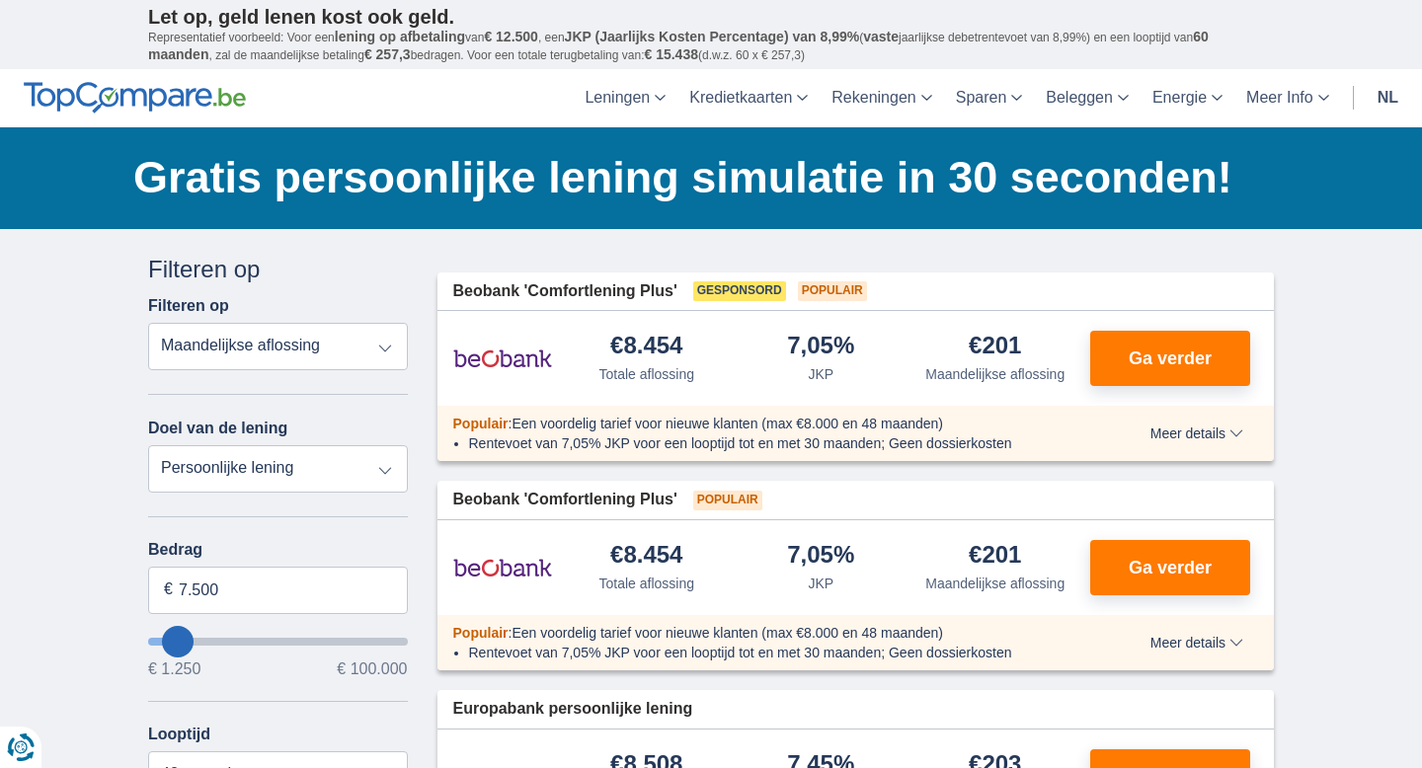
click at [357, 472] on select "Persoonlijke lening Auto Moto / fiets Mobilhome / caravan Renovatie Energie Sch…" at bounding box center [278, 468] width 260 height 47
type input "46.250"
type input "46250"
select select "120"
type input "46250"
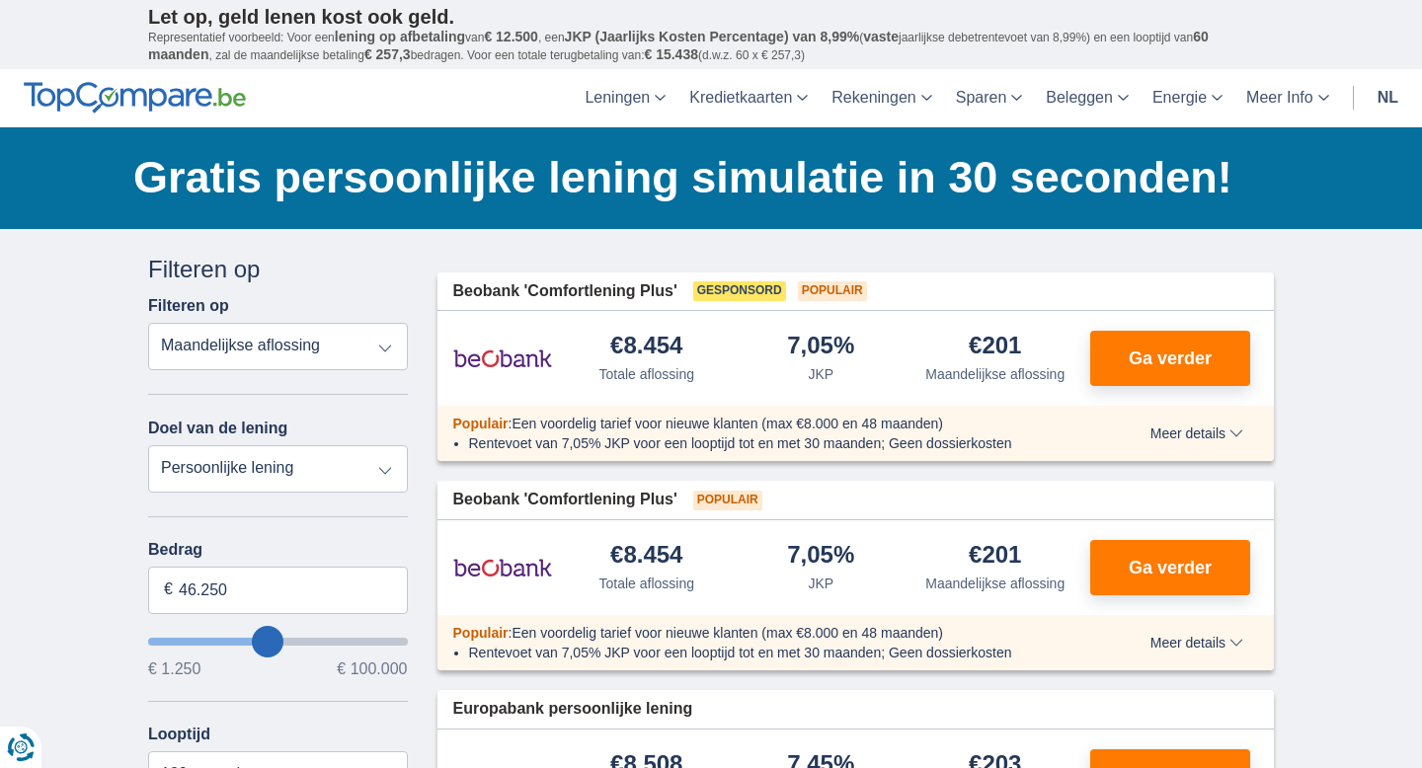
click at [267, 646] on input "wantToBorrow" at bounding box center [278, 642] width 260 height 8
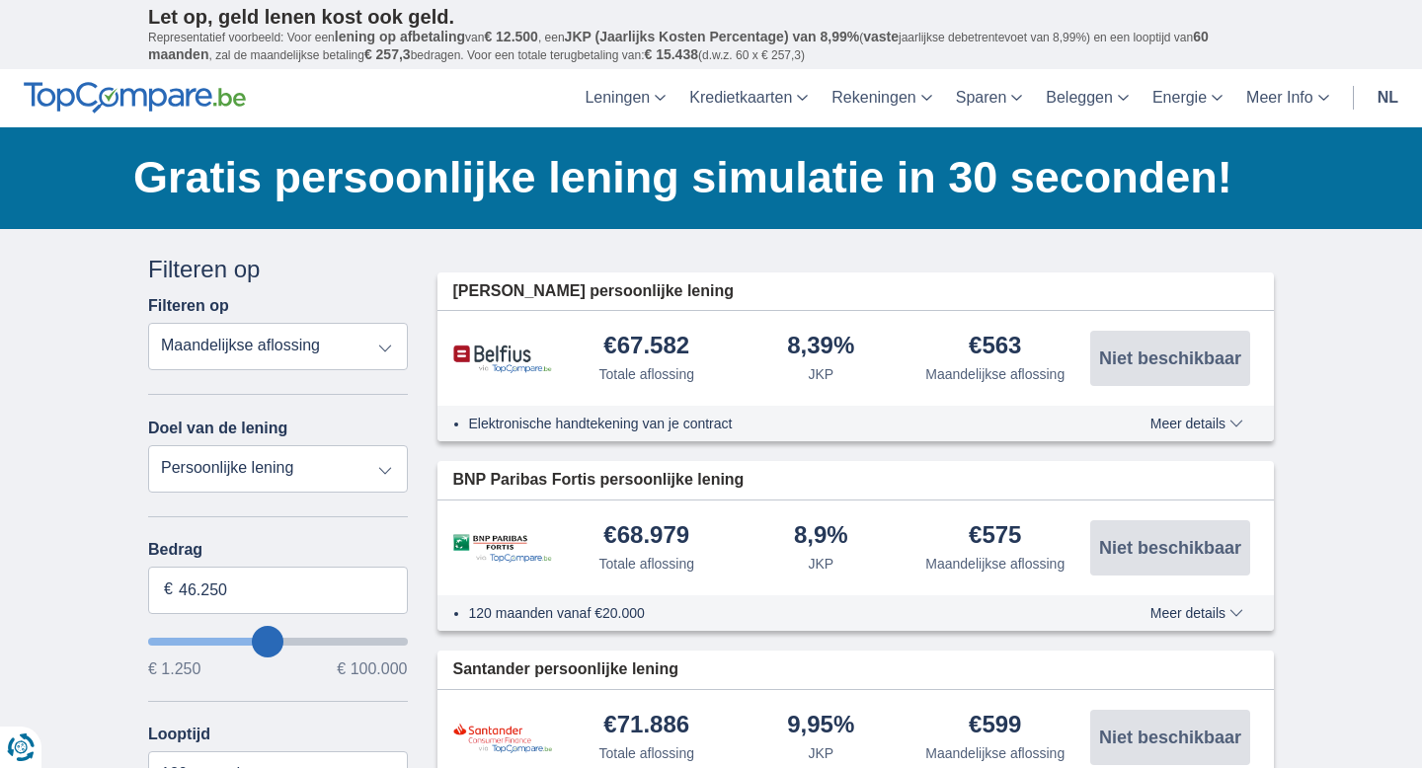
type input "26.250"
type input "26250"
click at [221, 639] on input "wantToBorrow" at bounding box center [278, 642] width 260 height 8
type input "17.250"
type input "17250"
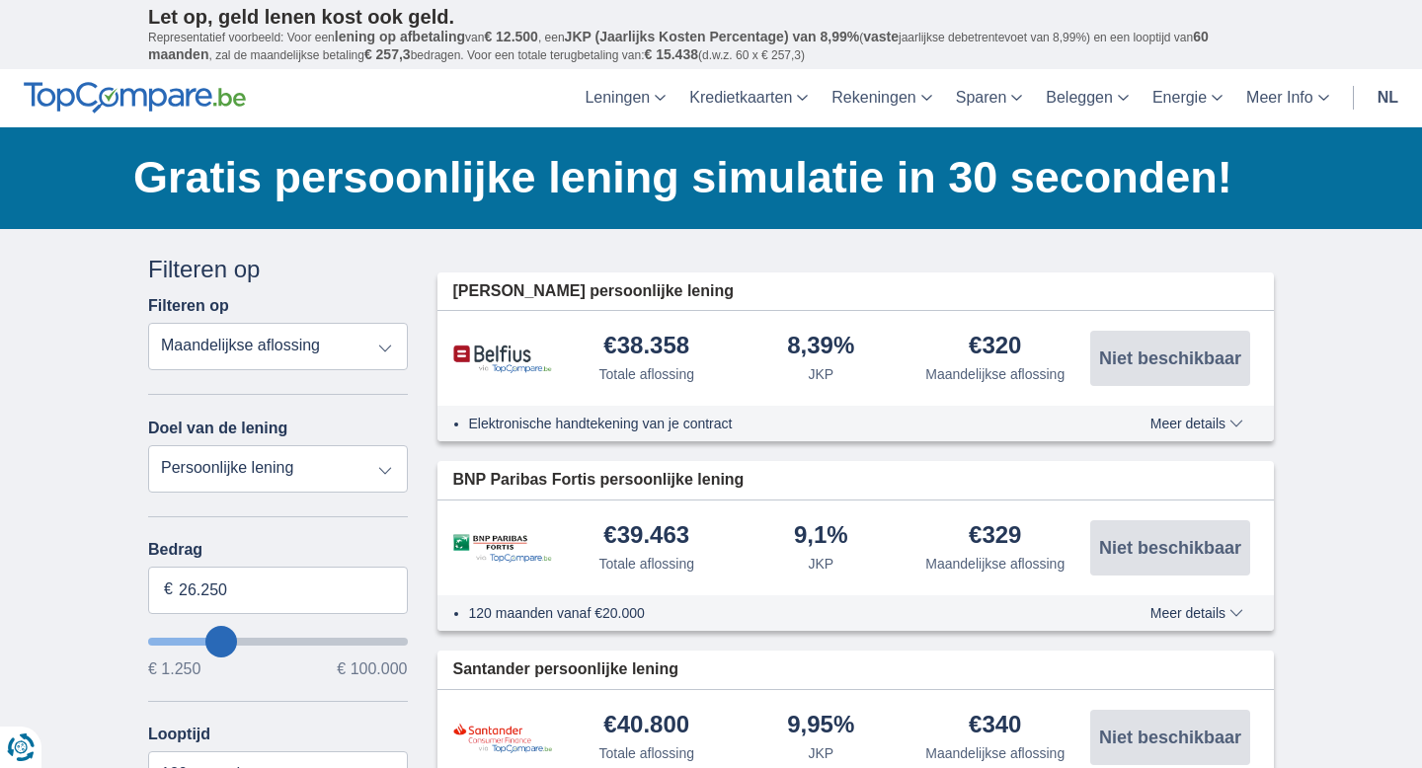
select select "84"
type input "17250"
click at [200, 642] on input "wantToBorrow" at bounding box center [278, 642] width 260 height 8
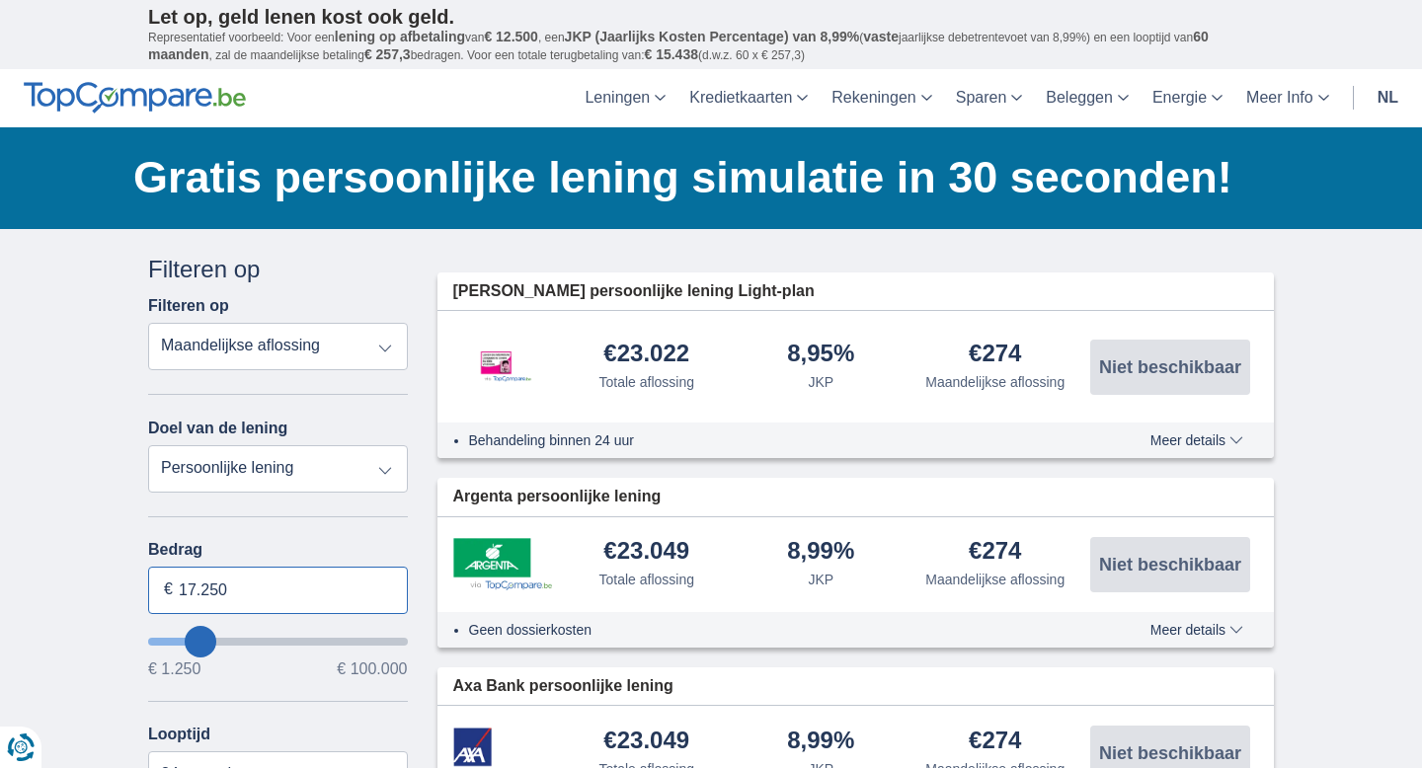
click at [234, 587] on input "17.250" at bounding box center [278, 590] width 260 height 47
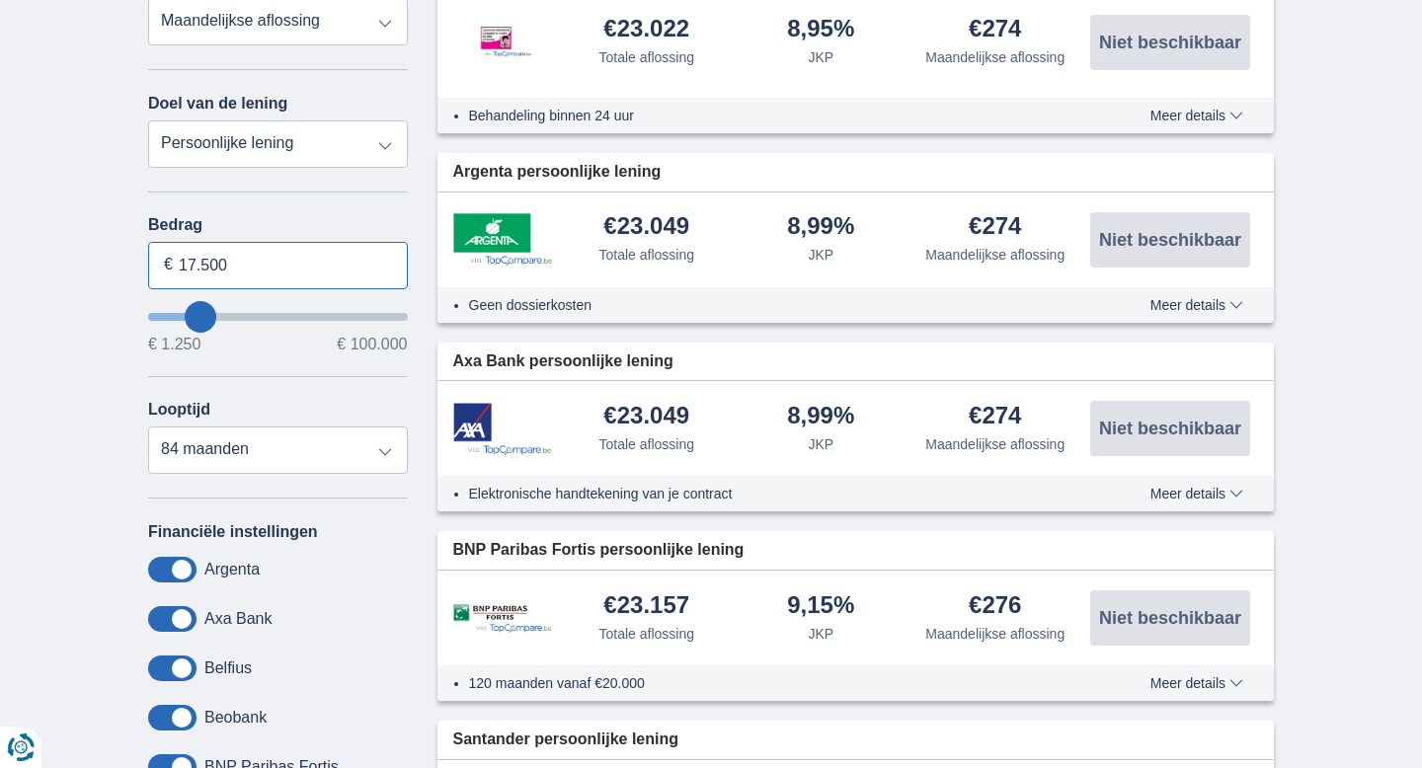
scroll to position [322, 0]
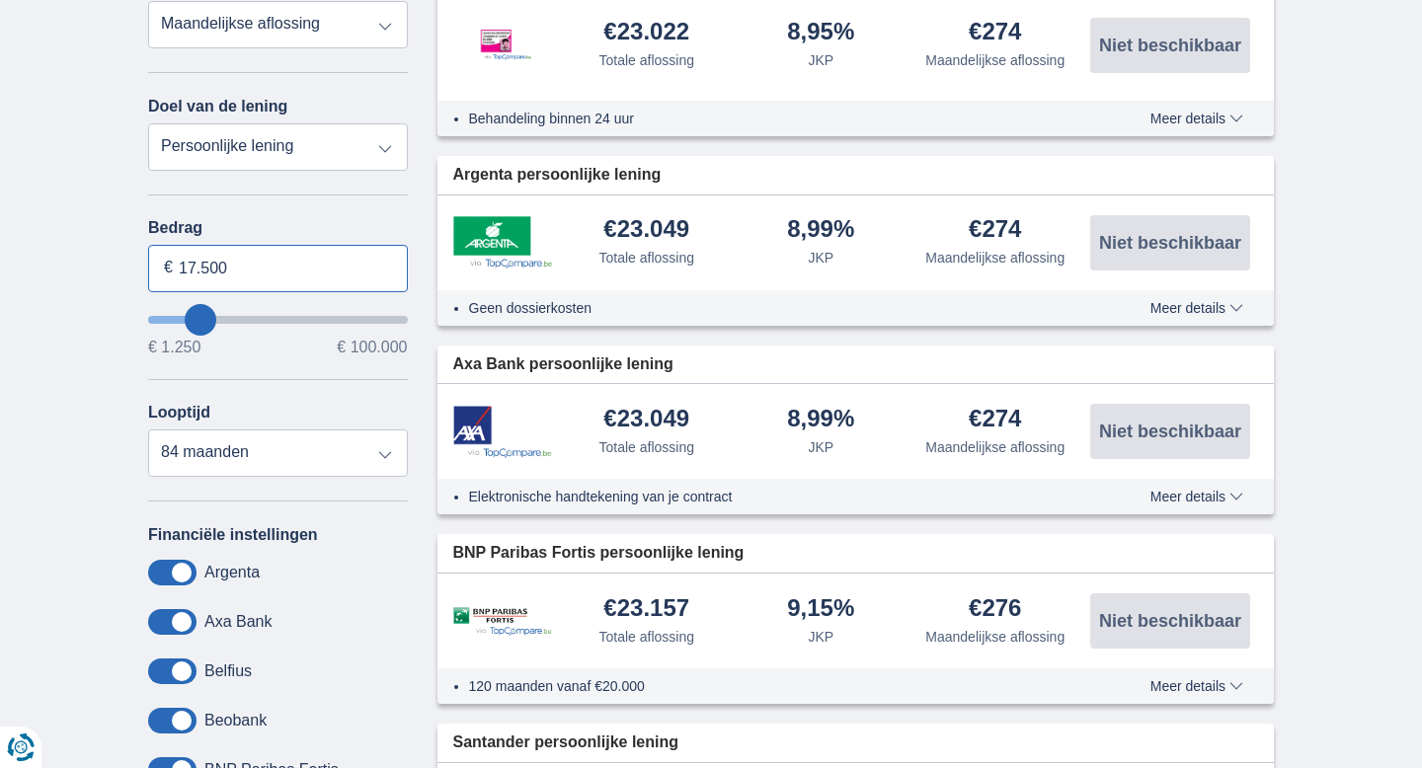
type input "17.500"
type input "17250"
select select "72"
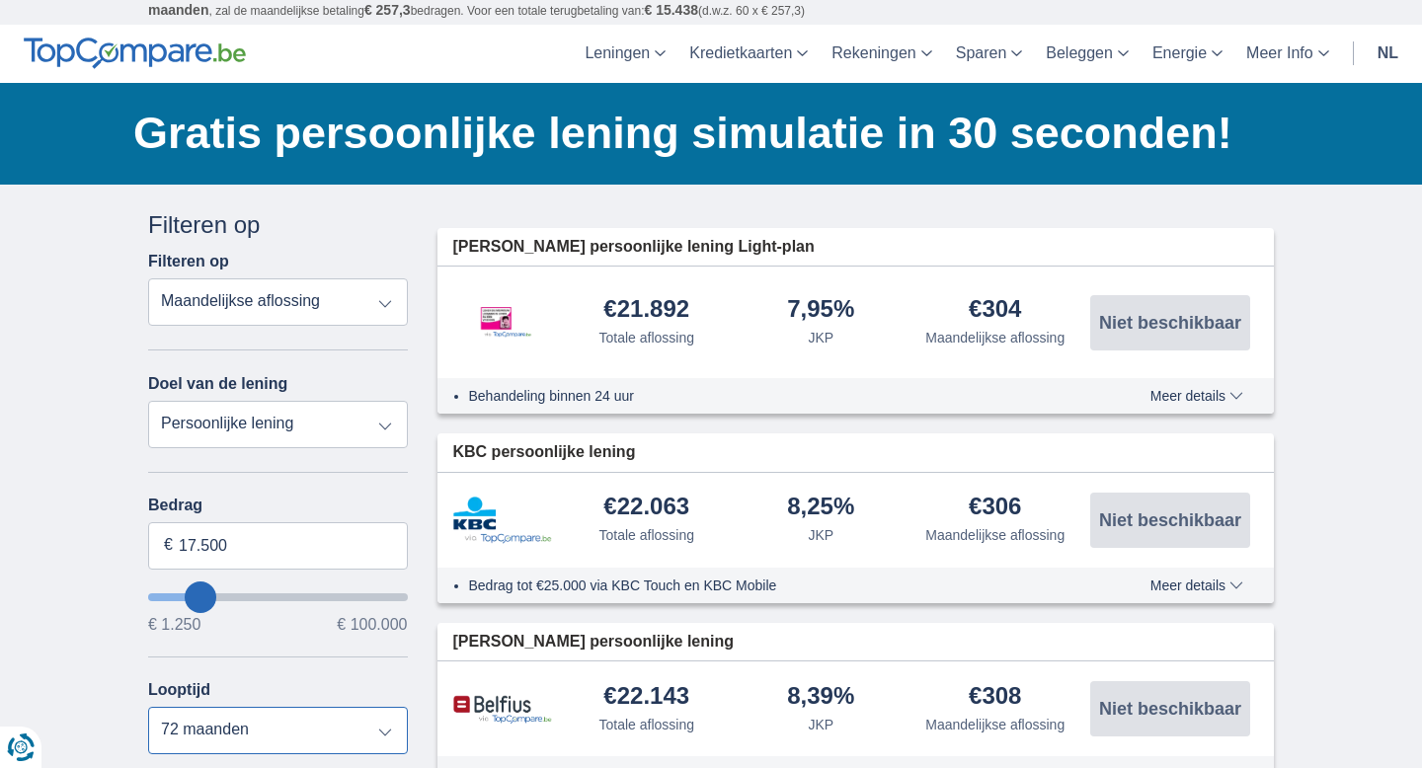
scroll to position [0, 0]
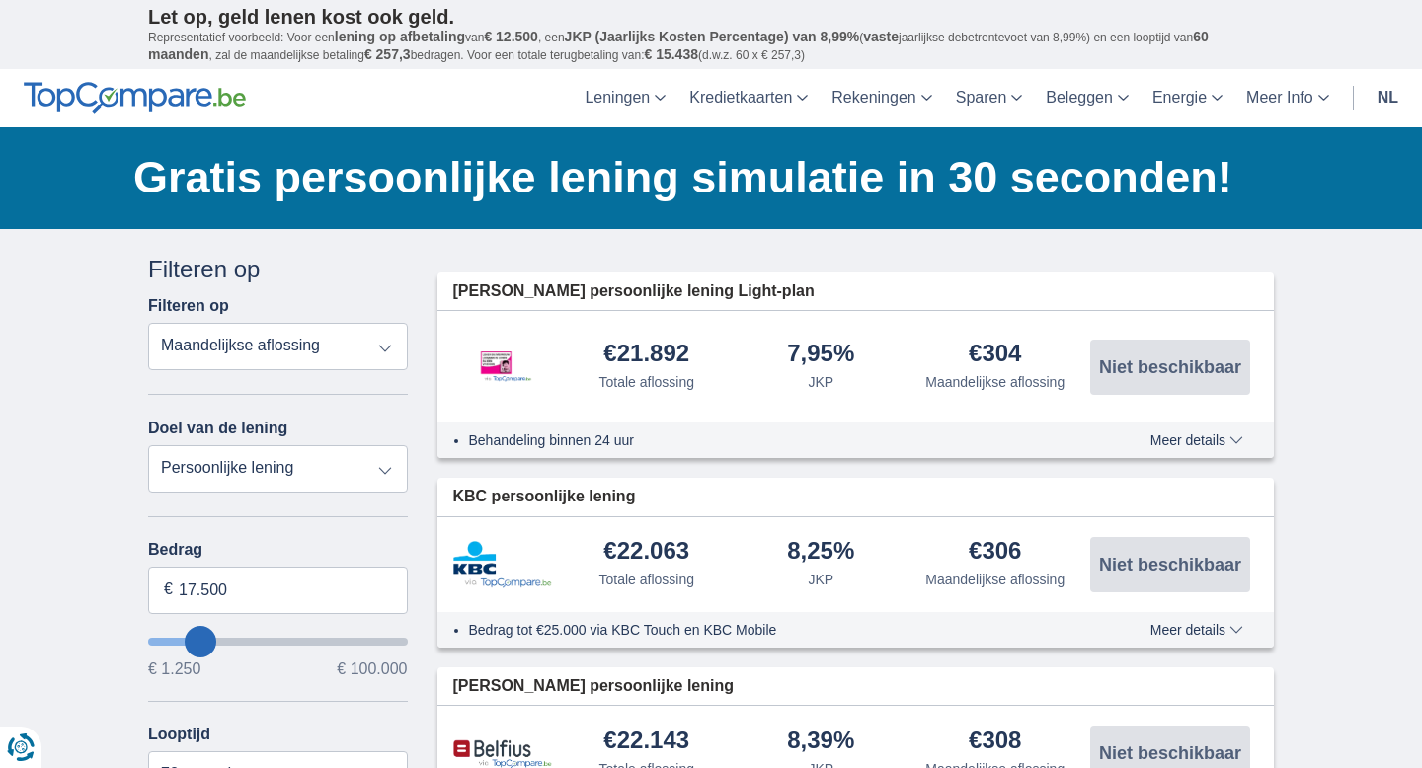
click at [281, 354] on select "Totale aflossing JKP Maandelijkse aflossing" at bounding box center [278, 346] width 260 height 47
select select "apr+"
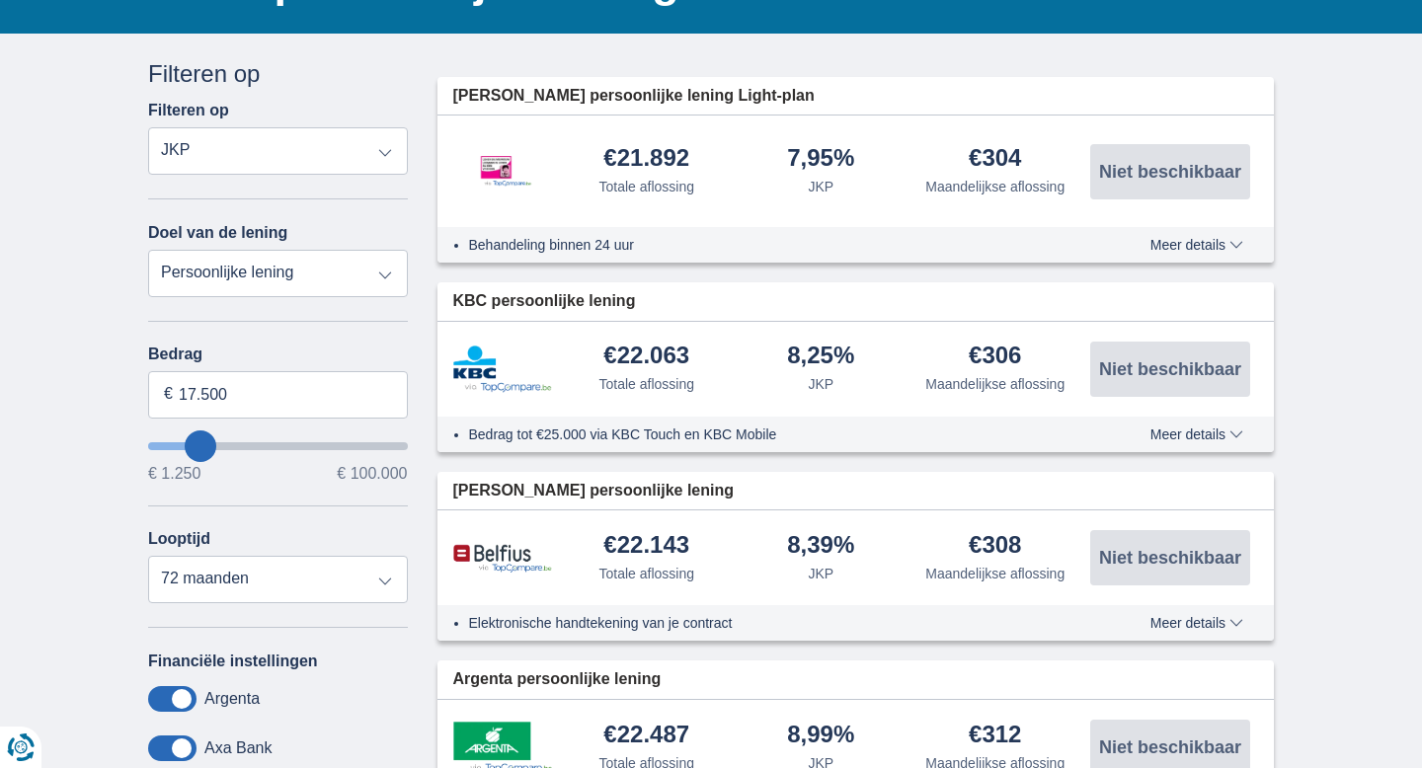
scroll to position [220, 0]
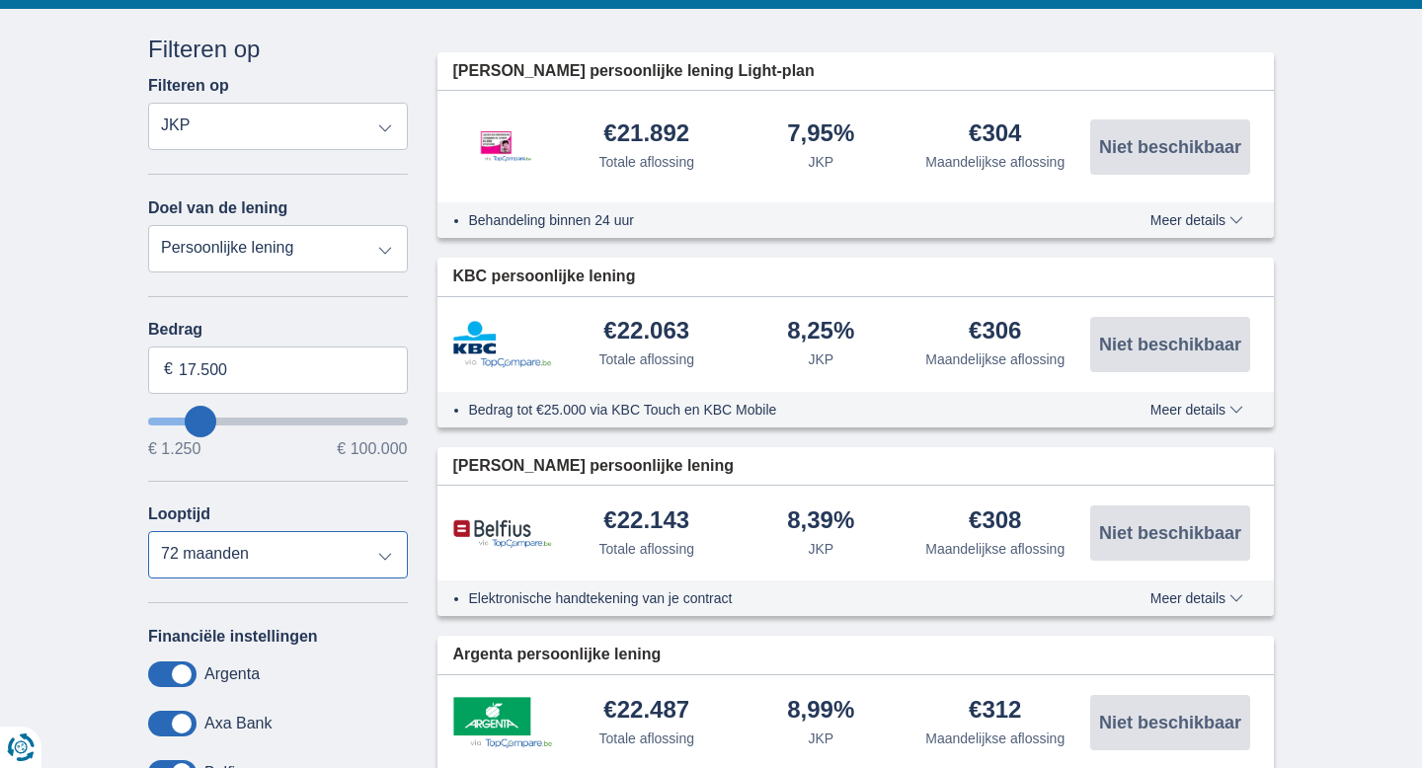
click at [385, 562] on select "12 maanden 18 maanden 24 maanden 30 maanden 36 maanden 42 maanden 48 maanden 60…" at bounding box center [278, 554] width 260 height 47
select select "84"
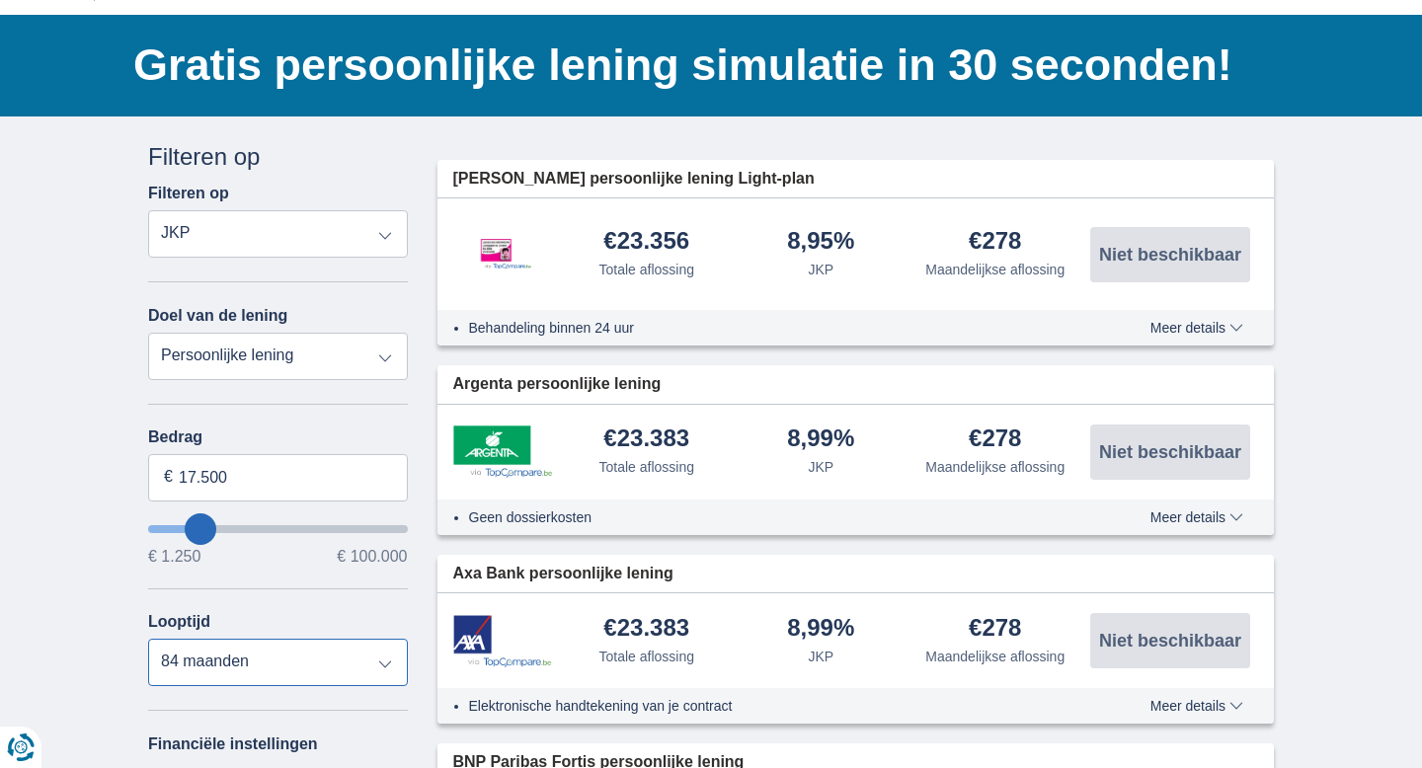
scroll to position [110, 0]
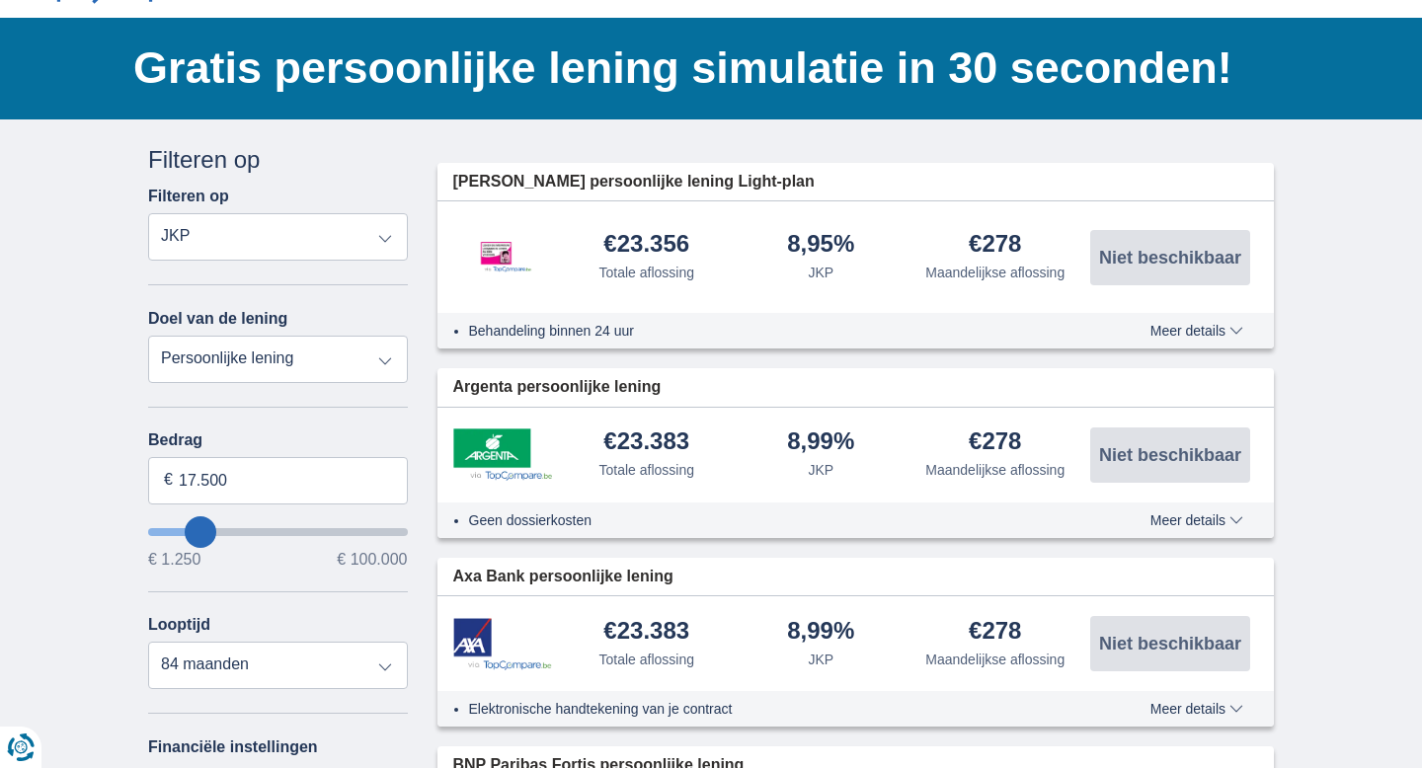
click at [386, 361] on select "Persoonlijke lening Auto Moto / fiets Mobilhome / caravan Renovatie Energie Sch…" at bounding box center [278, 359] width 260 height 47
select select "debtConsolidation"
type input "10.000"
type input "10250"
select select "48"
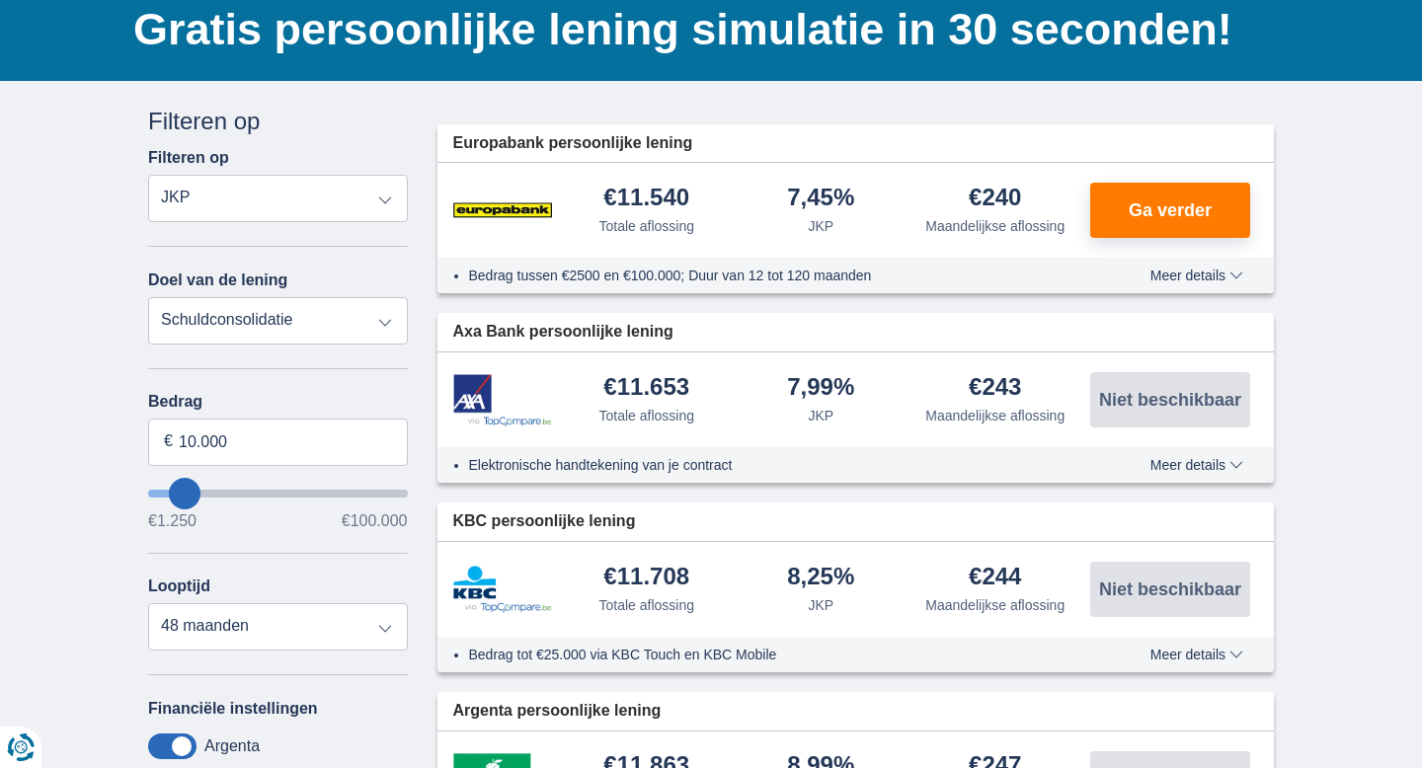
scroll to position [96, 0]
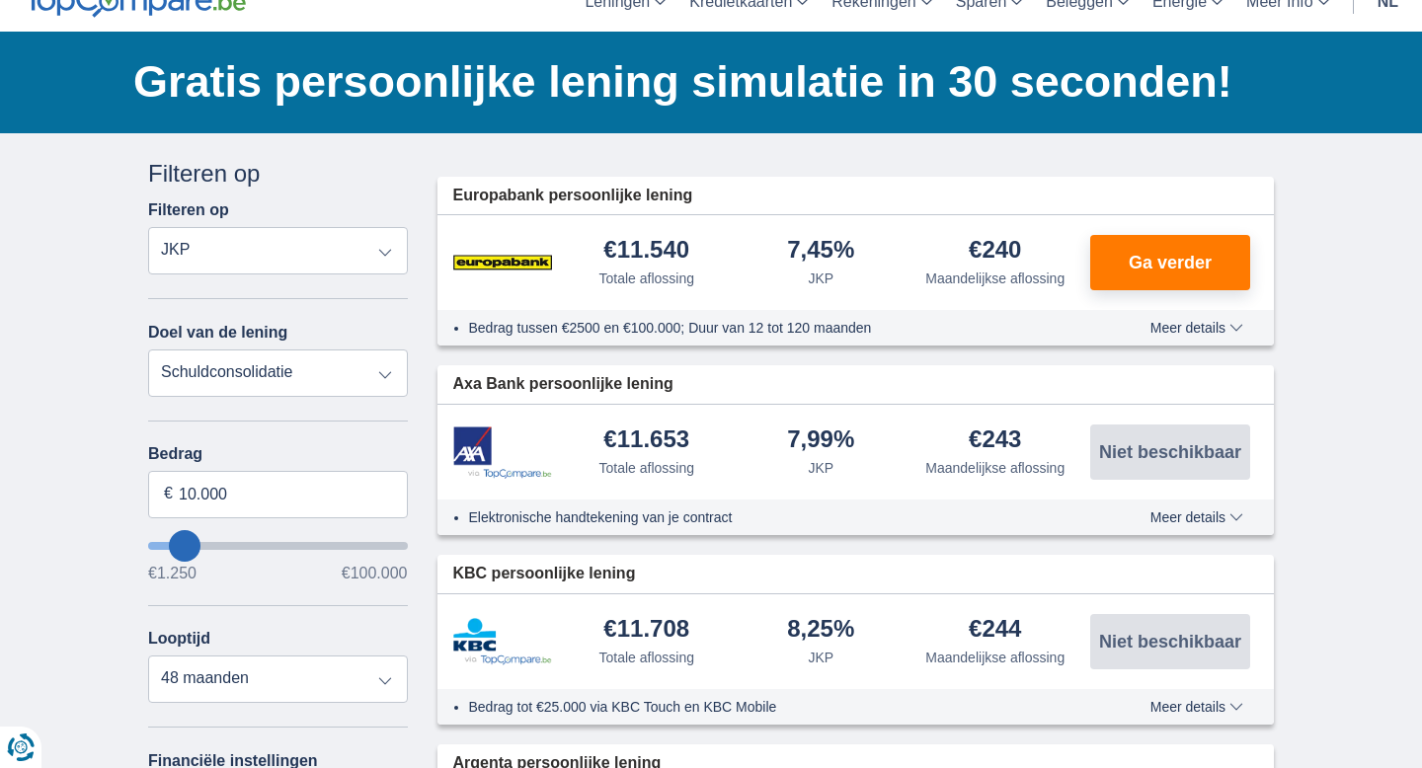
type input "22.250"
type input "22250"
select select "120"
type input "22250"
click at [211, 545] on input "wantToBorrow" at bounding box center [278, 546] width 260 height 8
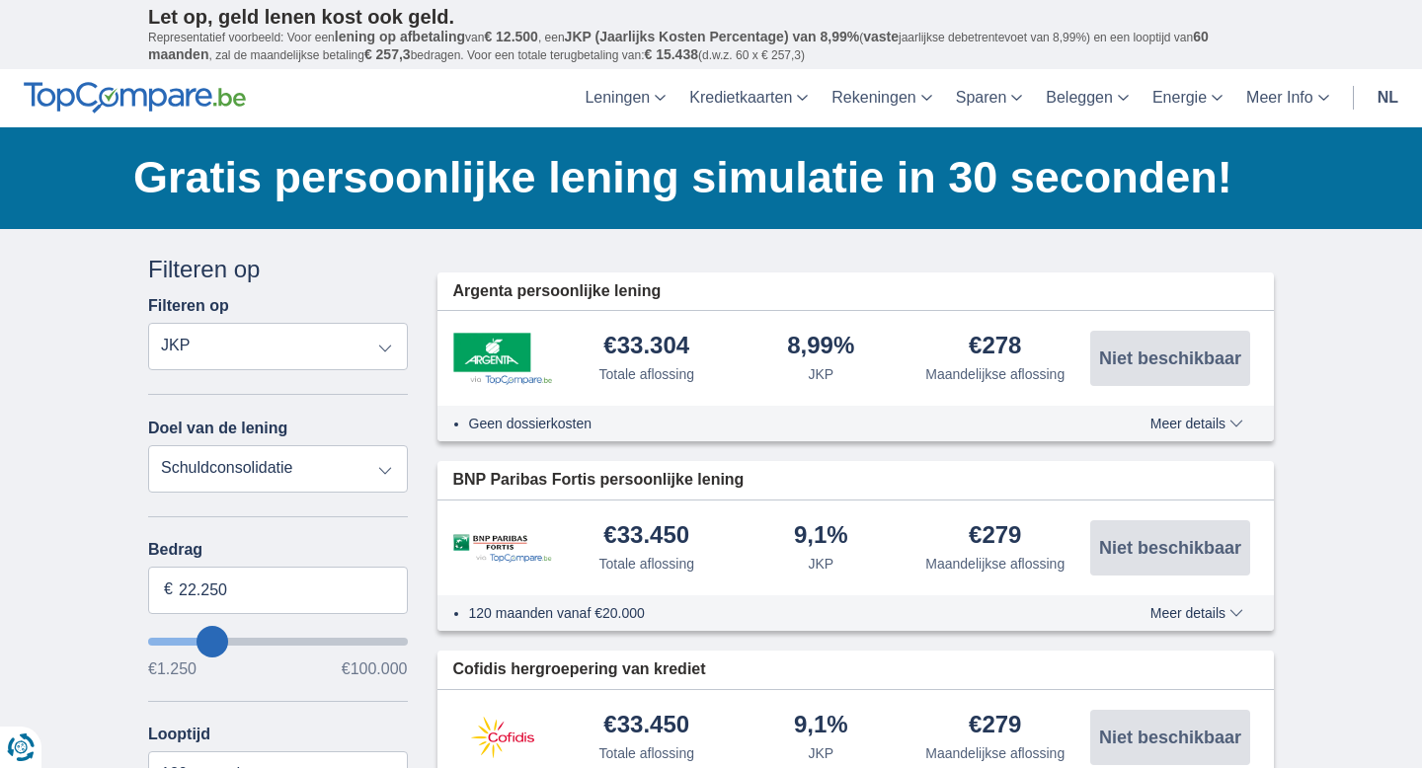
type input "14.250"
type input "14250"
select select "60"
type input "14250"
click at [194, 641] on input "wantToBorrow" at bounding box center [278, 642] width 260 height 8
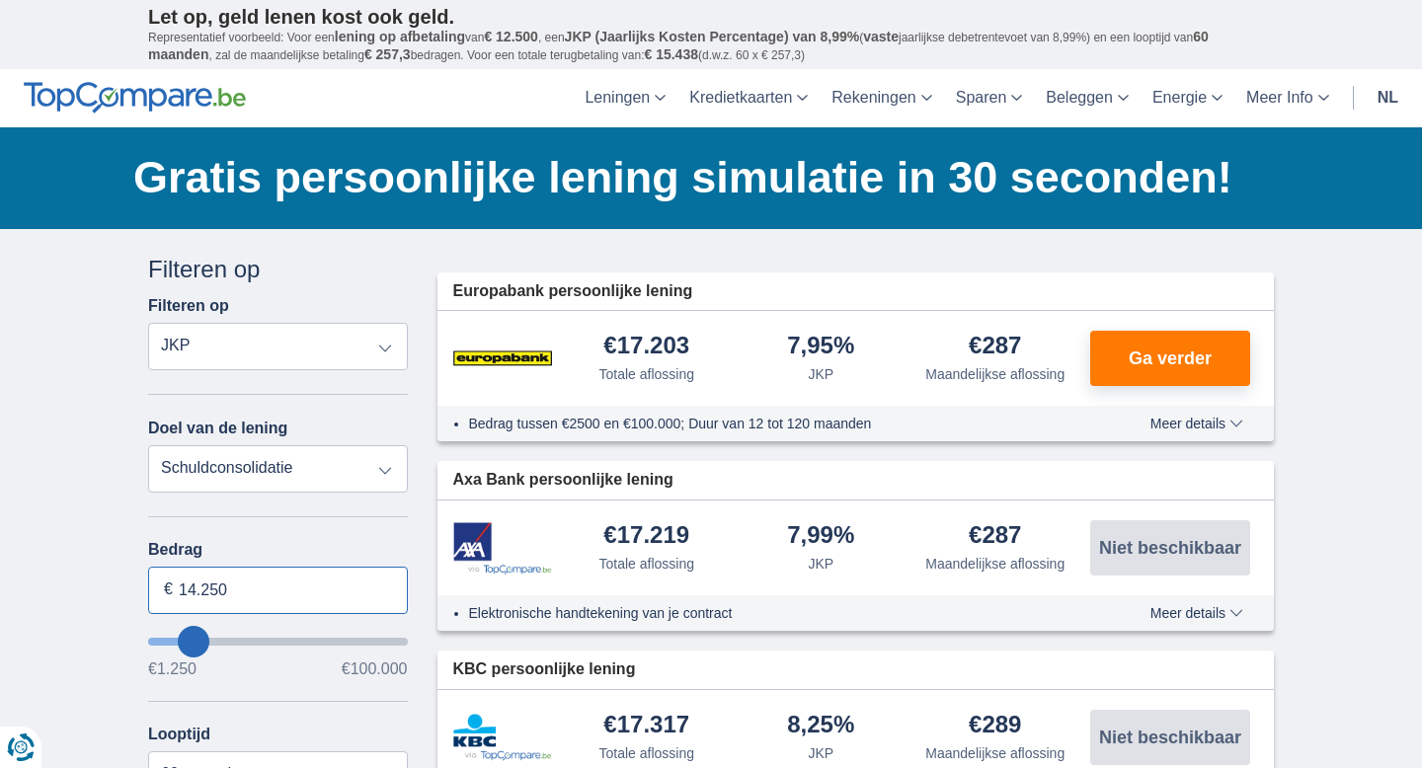
click at [233, 592] on input "14.250" at bounding box center [278, 590] width 260 height 47
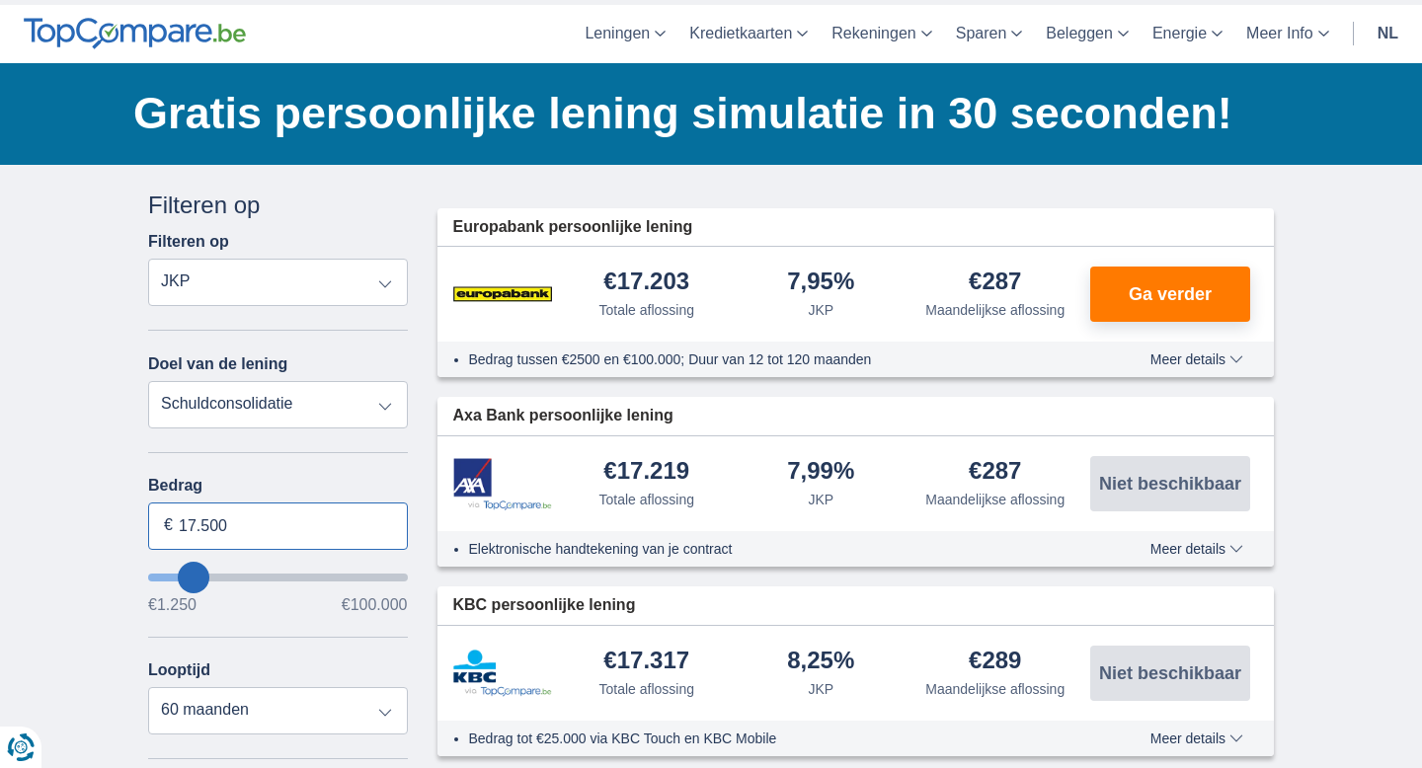
scroll to position [69, 0]
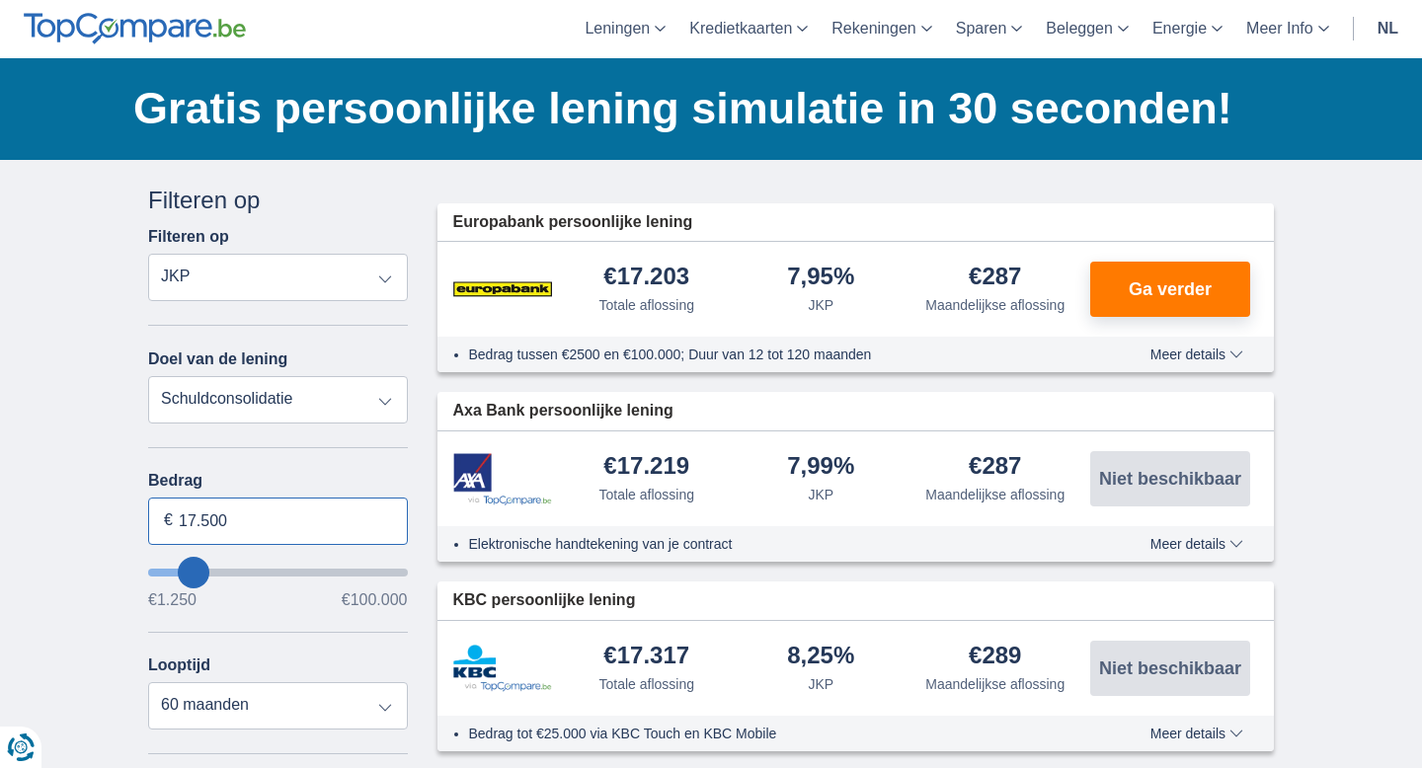
type input "17.500"
type input "17250"
select select "84"
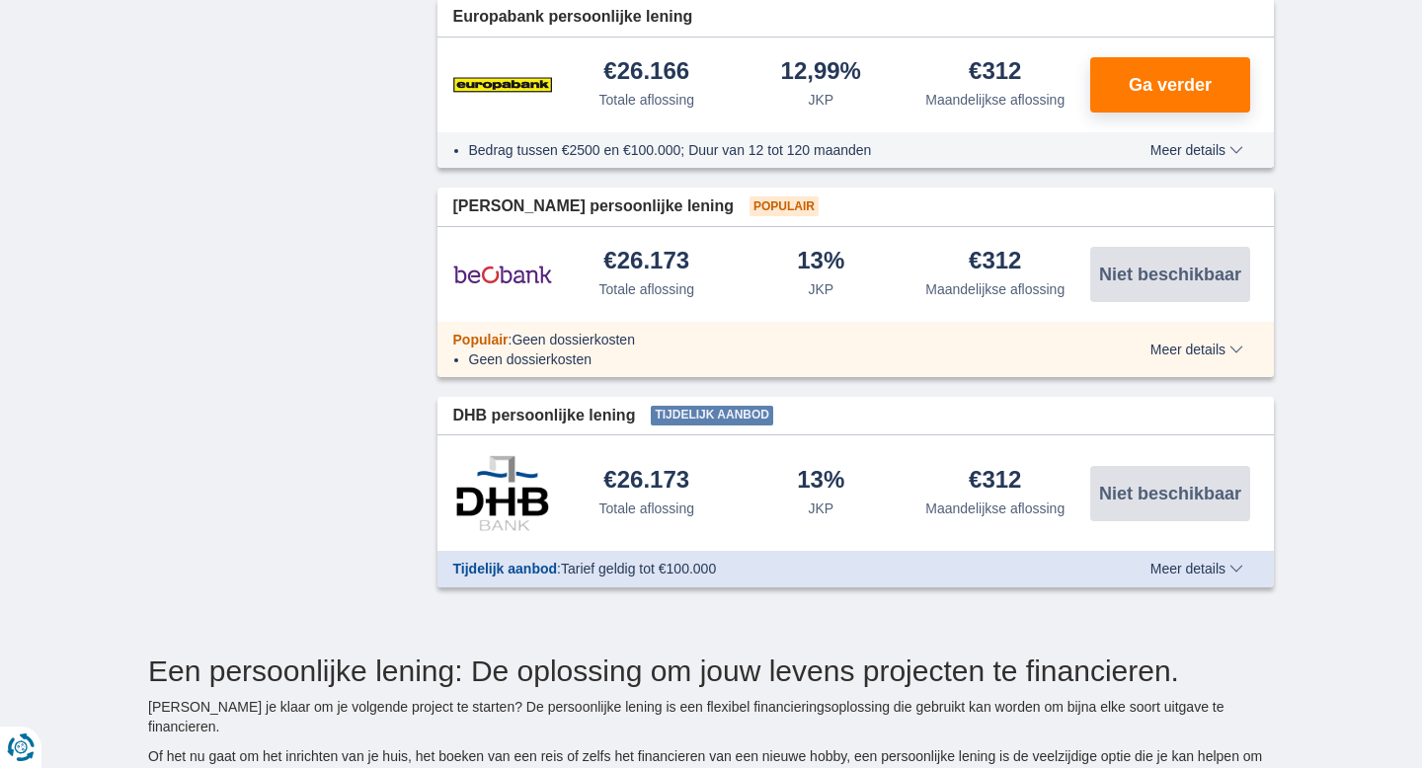
scroll to position [1624, 0]
